Goal: Information Seeking & Learning: Find specific fact

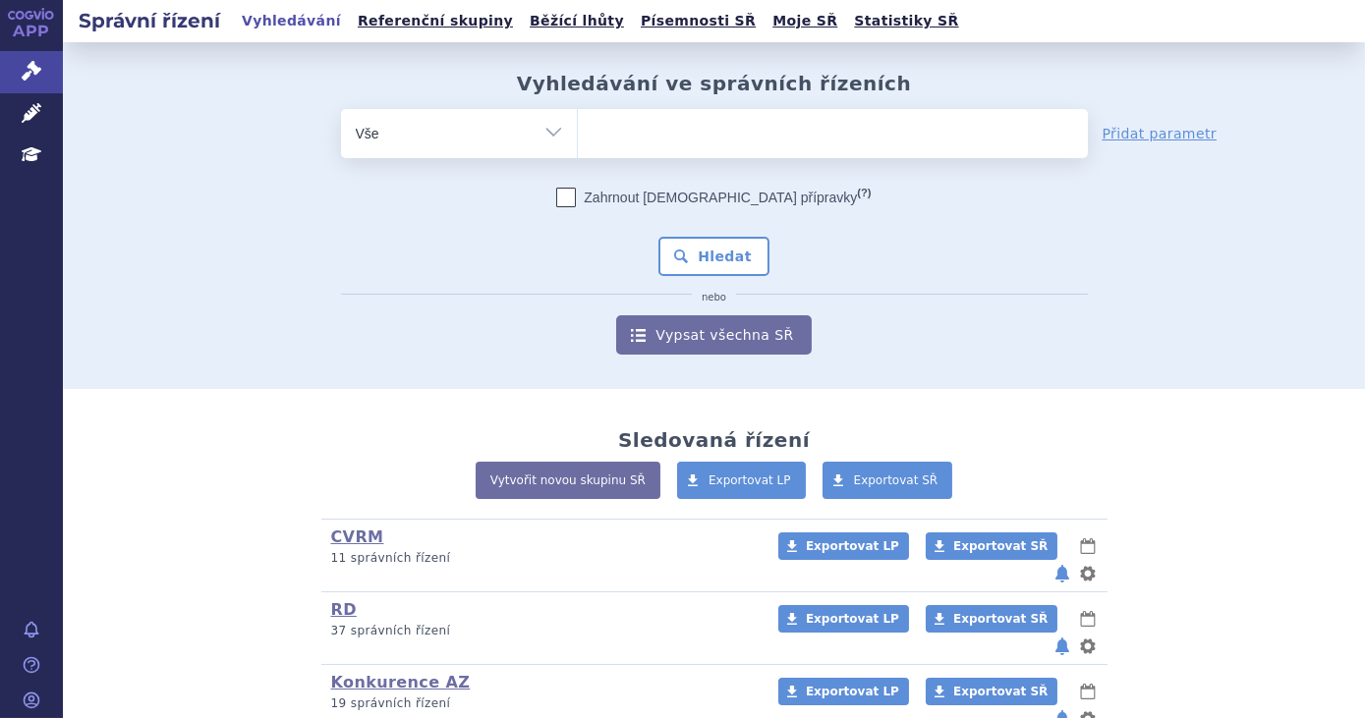
click at [631, 142] on ul at bounding box center [833, 129] width 510 height 41
click at [578, 142] on select at bounding box center [577, 132] width 1 height 49
click at [632, 142] on ul at bounding box center [833, 129] width 510 height 41
click at [578, 142] on select at bounding box center [577, 132] width 1 height 49
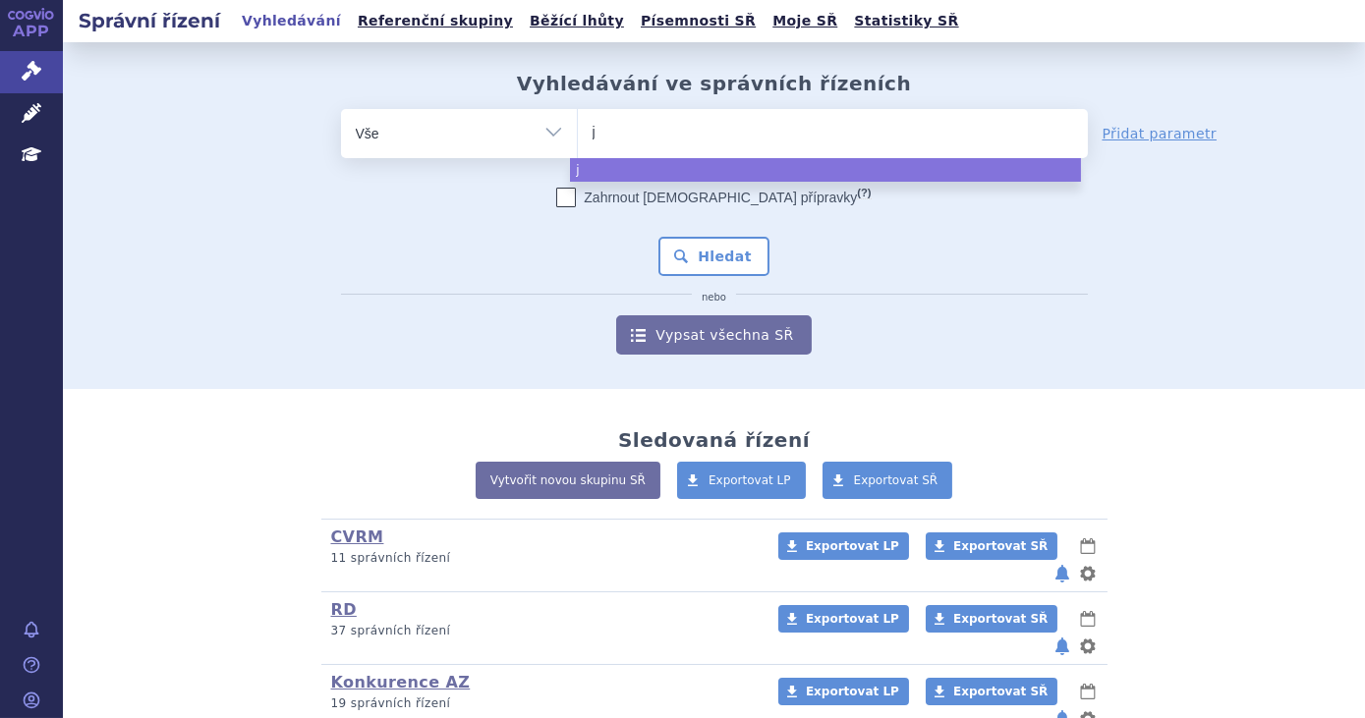
type input "ja"
type input "jad"
type input "jar"
type input "jardi"
type input "jardian"
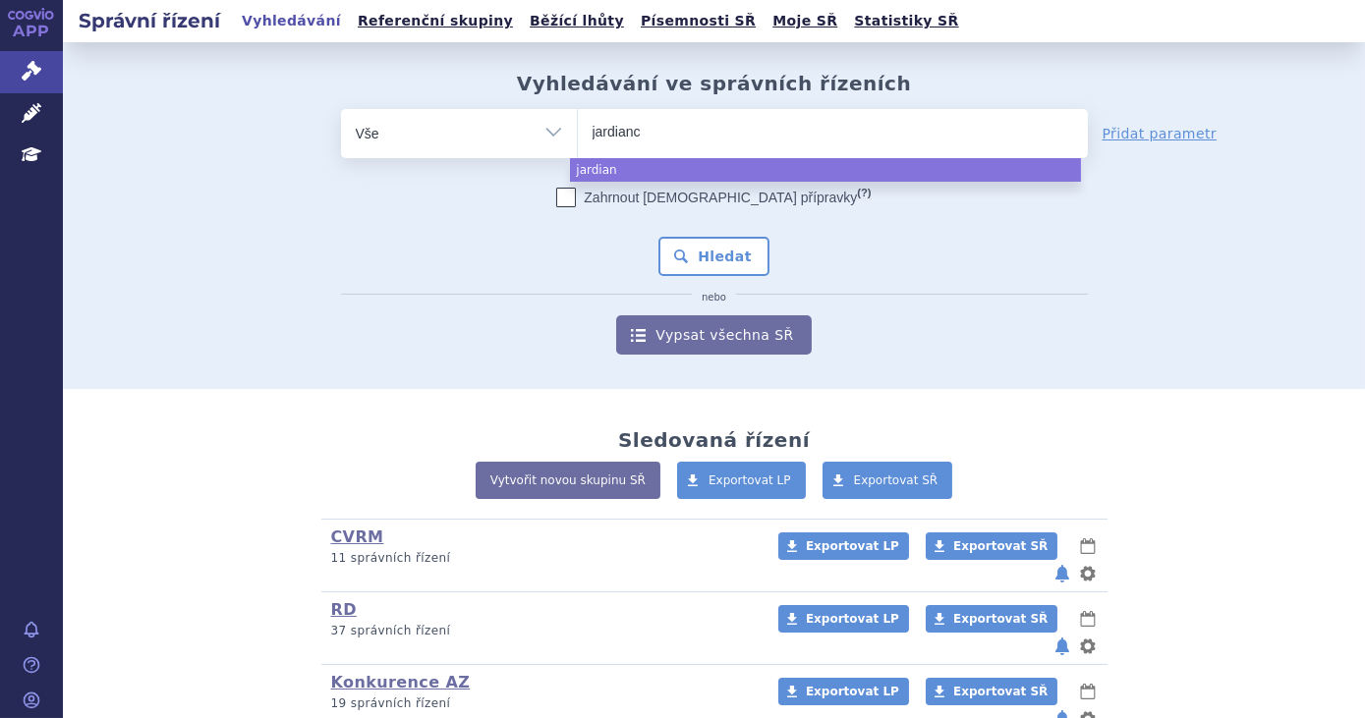
type input "[MEDICAL_DATA]"
select select "[MEDICAL_DATA]"
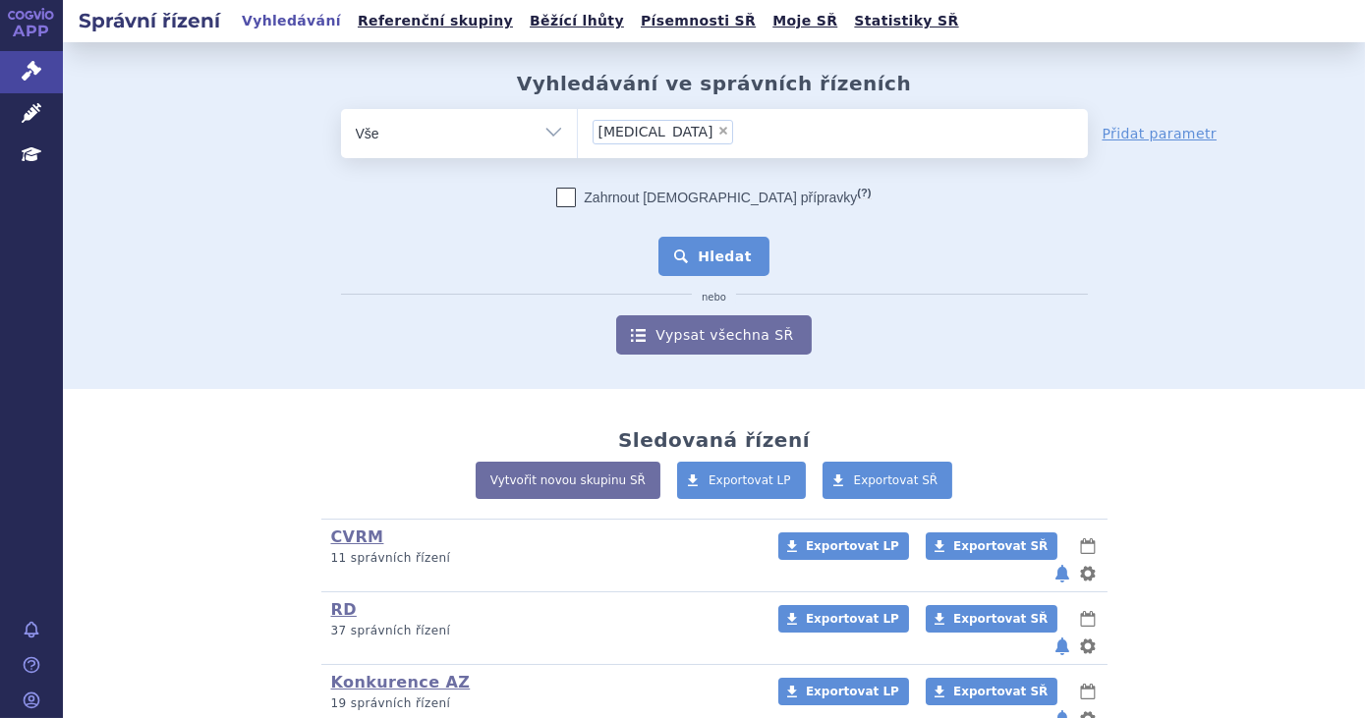
click at [717, 252] on button "Hledat" at bounding box center [713, 256] width 111 height 39
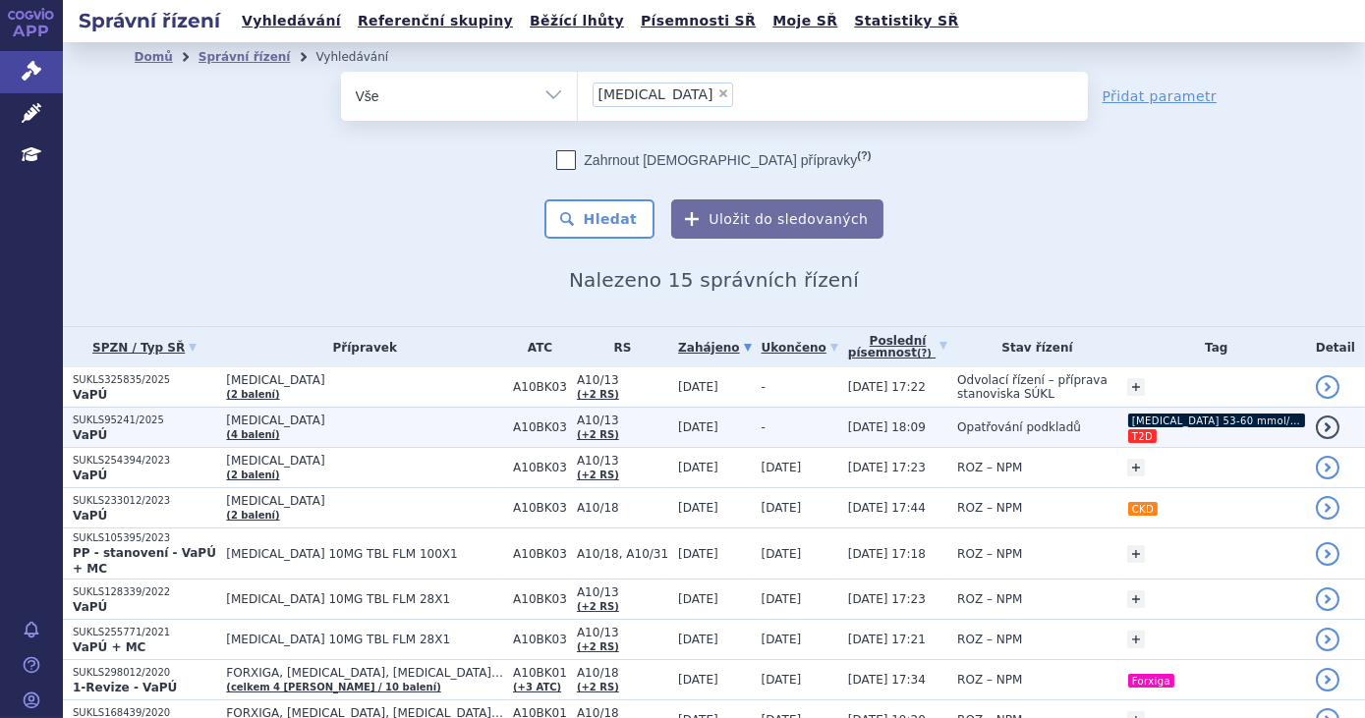
click at [413, 424] on span "[MEDICAL_DATA]" at bounding box center [364, 421] width 277 height 14
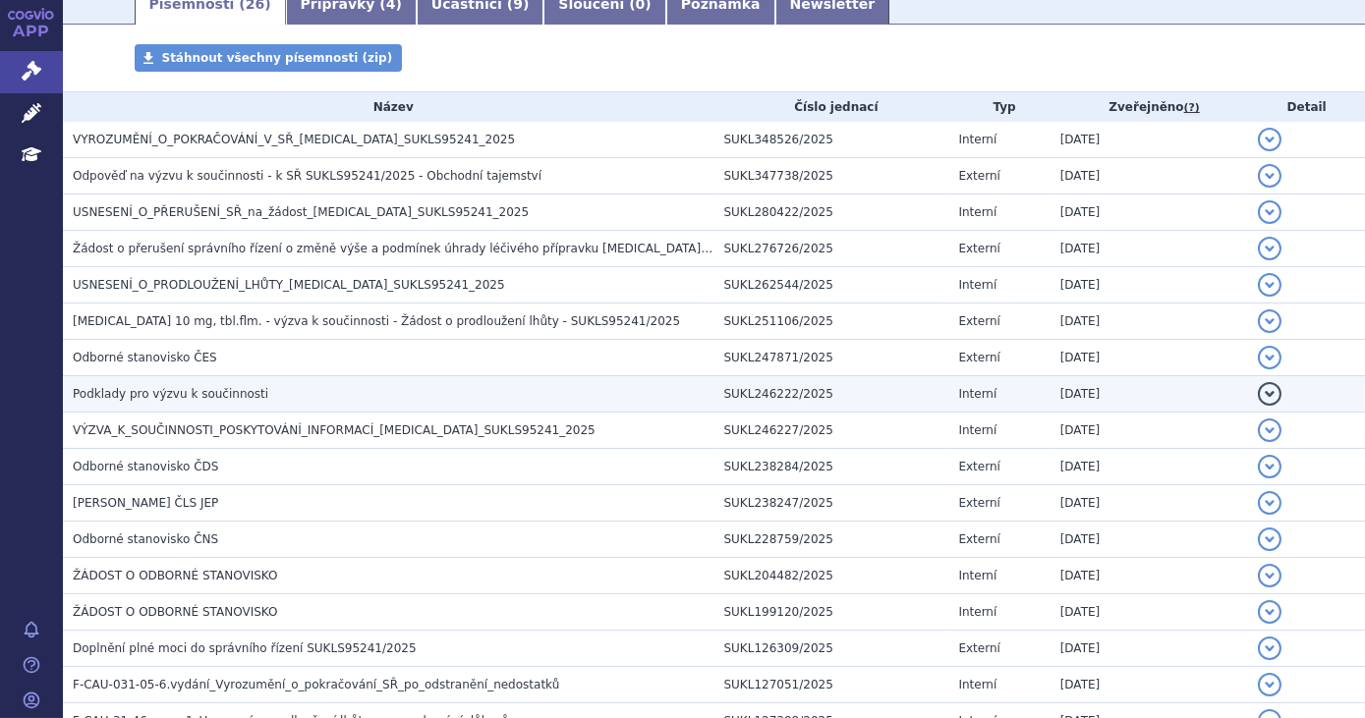
scroll to position [357, 0]
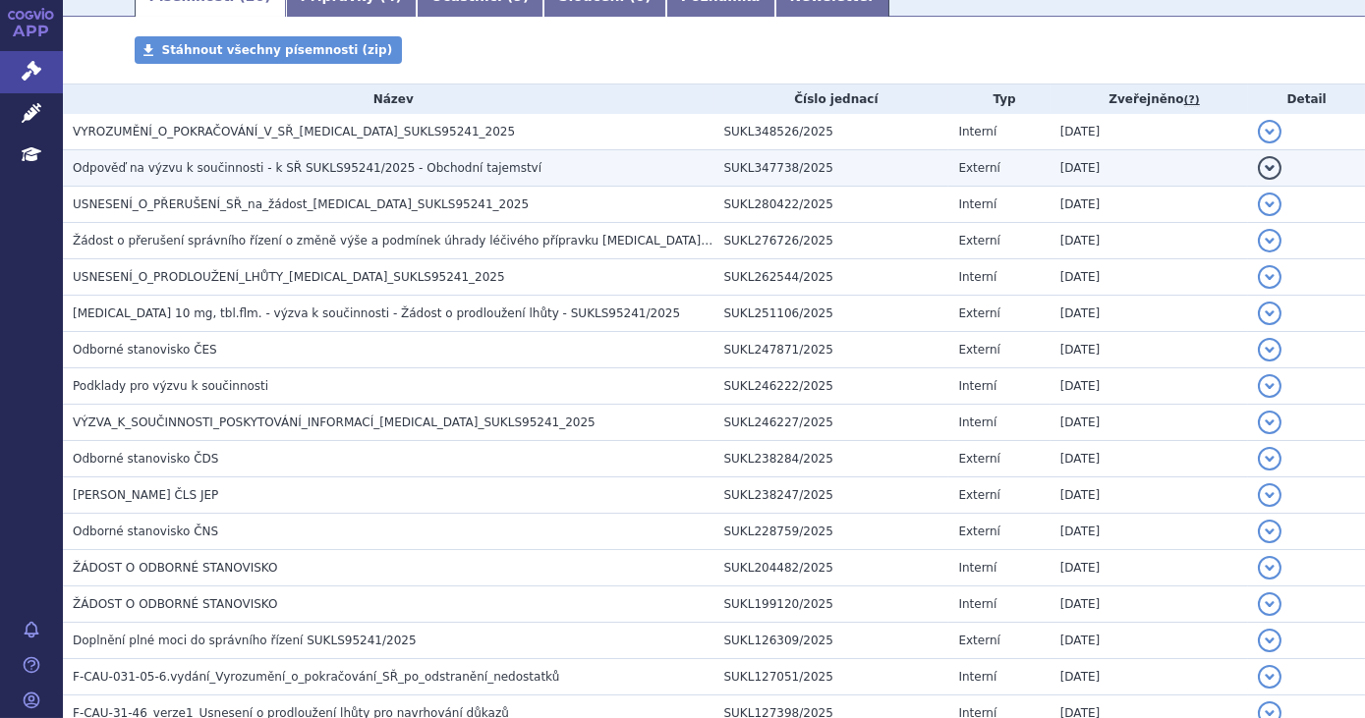
click at [411, 165] on span "Odpověď na výzvu k součinnosti - k SŘ SUKLS95241/2025 - Obchodní tajemství" at bounding box center [307, 168] width 469 height 14
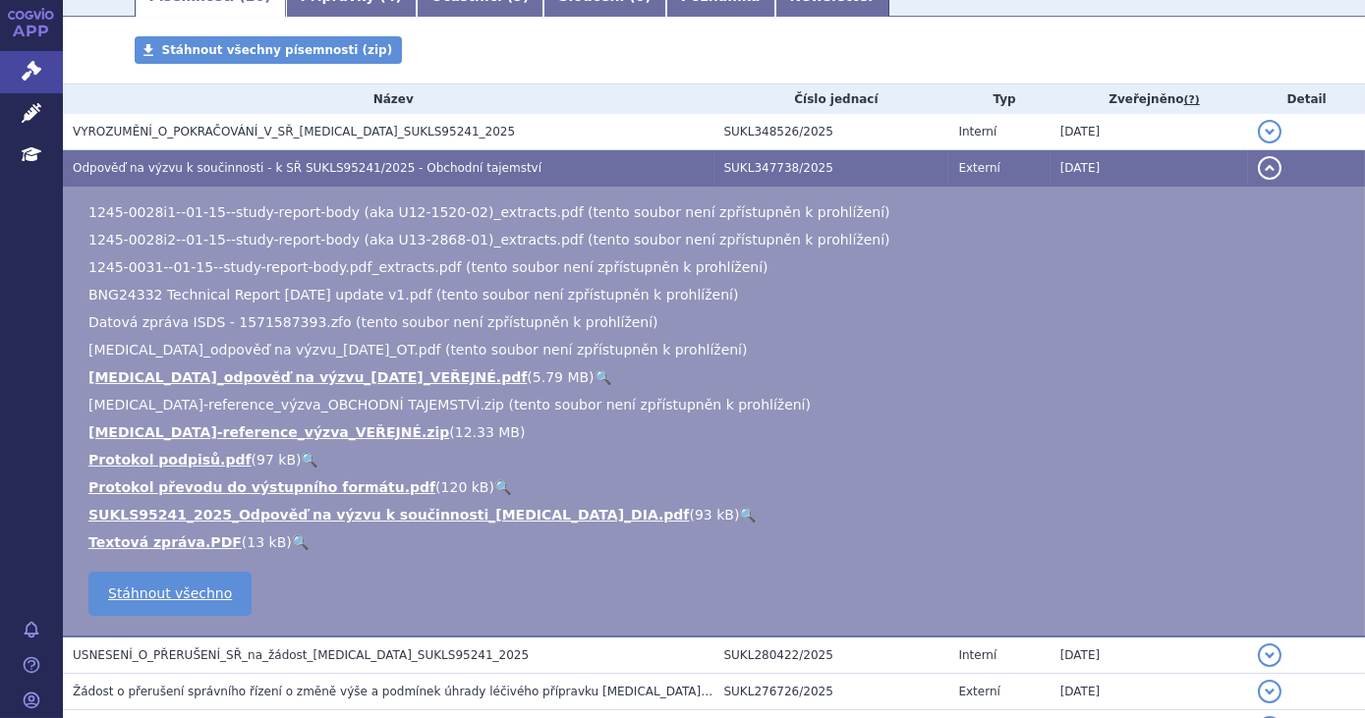
click at [594, 374] on link "🔍" at bounding box center [602, 377] width 17 height 16
